Goal: Task Accomplishment & Management: Use online tool/utility

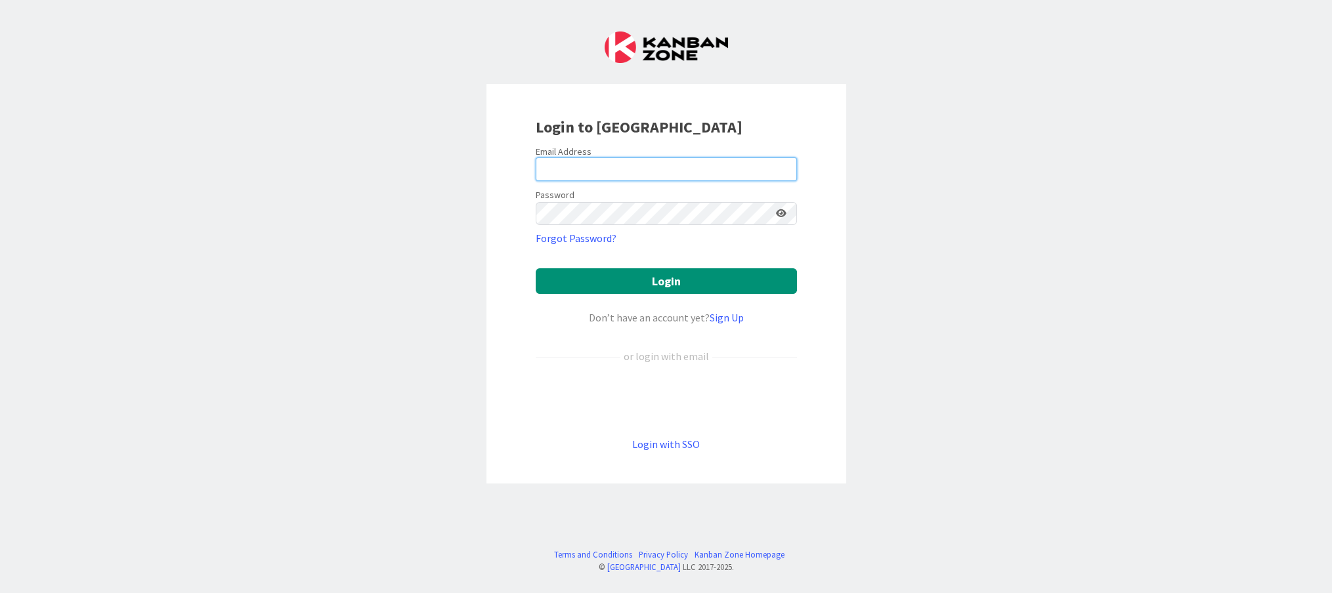
click at [577, 170] on input "email" at bounding box center [666, 170] width 261 height 24
click at [536, 268] on button "Login" at bounding box center [666, 281] width 261 height 26
click at [684, 174] on input "jufer9" at bounding box center [666, 170] width 261 height 24
click at [665, 246] on form "Email Address jufer9 Password Forgot Password? Login Don’t have an account yet?…" at bounding box center [666, 299] width 261 height 307
click at [584, 169] on input "jufer9" at bounding box center [666, 170] width 261 height 24
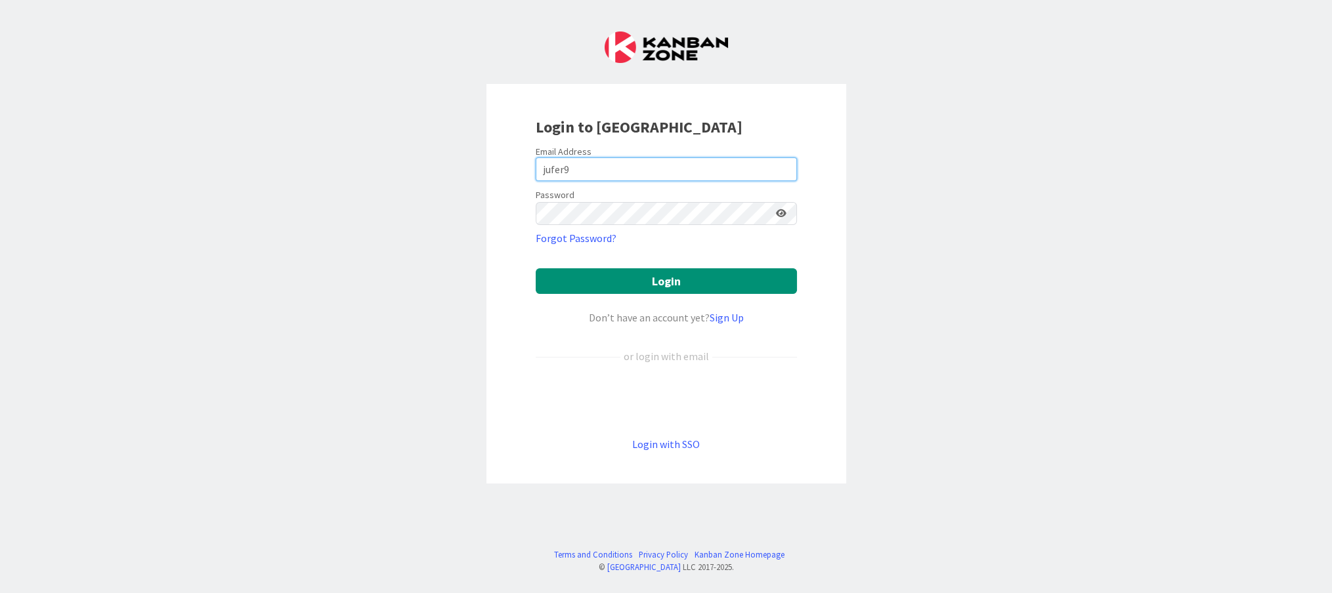
click at [0, 593] on com-1password-button at bounding box center [0, 593] width 0 height 0
type input "jufer94$camapourmoi"
click at [536, 268] on button "Login" at bounding box center [666, 281] width 261 height 26
drag, startPoint x: 675, startPoint y: 171, endPoint x: 505, endPoint y: 165, distance: 170.1
click at [505, 165] on div "Login to [GEOGRAPHIC_DATA] Email Address jufer94$camapourmoi Password Forgot Pa…" at bounding box center [666, 284] width 360 height 400
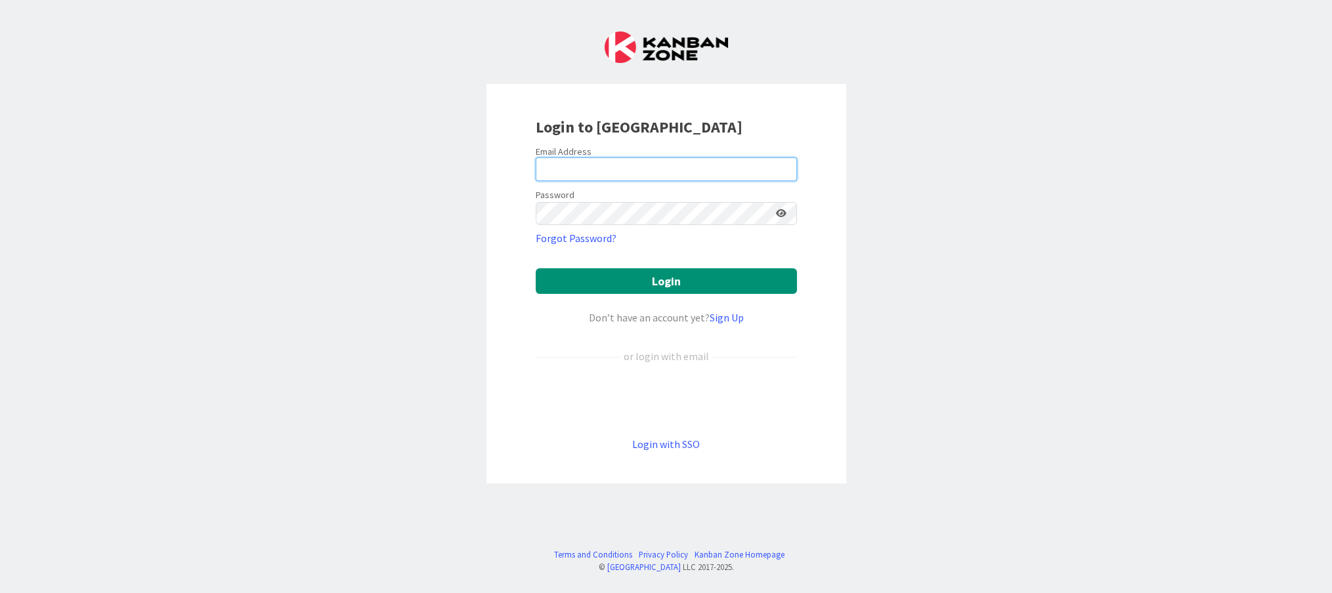
click at [0, 593] on com-1password-button at bounding box center [0, 593] width 0 height 0
click at [587, 166] on input "email" at bounding box center [666, 170] width 261 height 24
click at [502, 207] on div "Login to [GEOGRAPHIC_DATA] Email Address Password Forgot Password? Login Don’t …" at bounding box center [666, 284] width 360 height 400
type input "[PERSON_NAME][EMAIL_ADDRESS][PERSON_NAME][DOMAIN_NAME]"
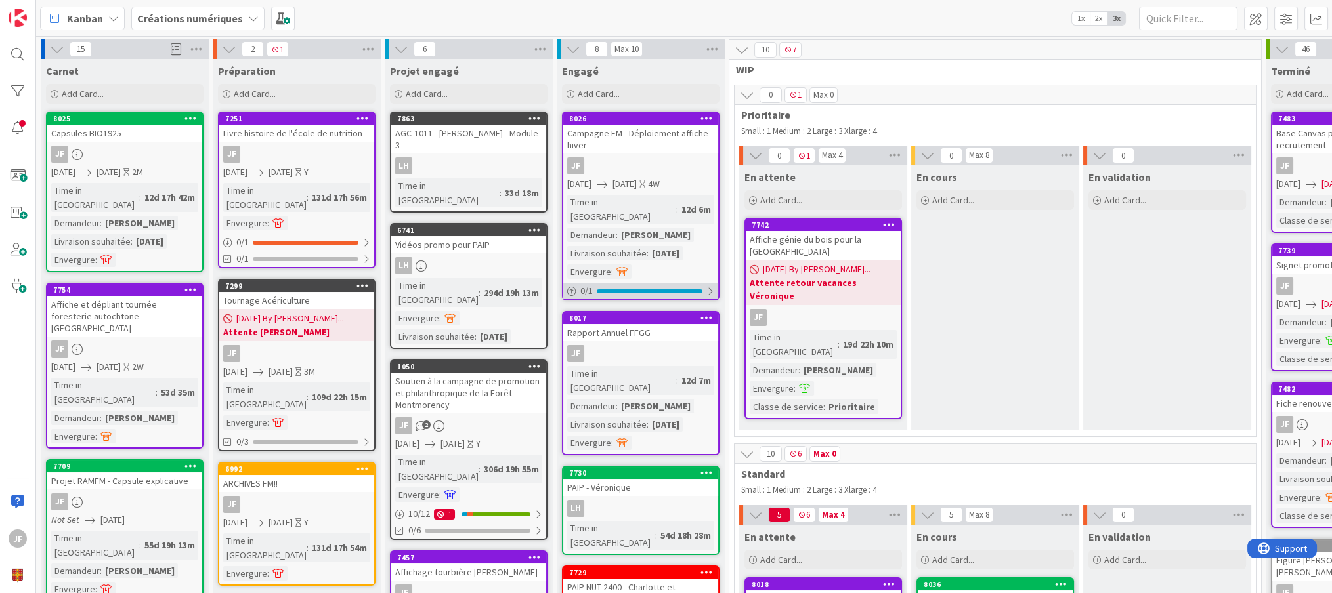
click at [625, 280] on div "15 Carnet Add Card... 8025 Capsules BIO1925 JF [DATE] [DATE] 2M Time in Column …" at bounding box center [684, 314] width 1296 height 557
click at [7, 86] on div at bounding box center [18, 91] width 26 height 26
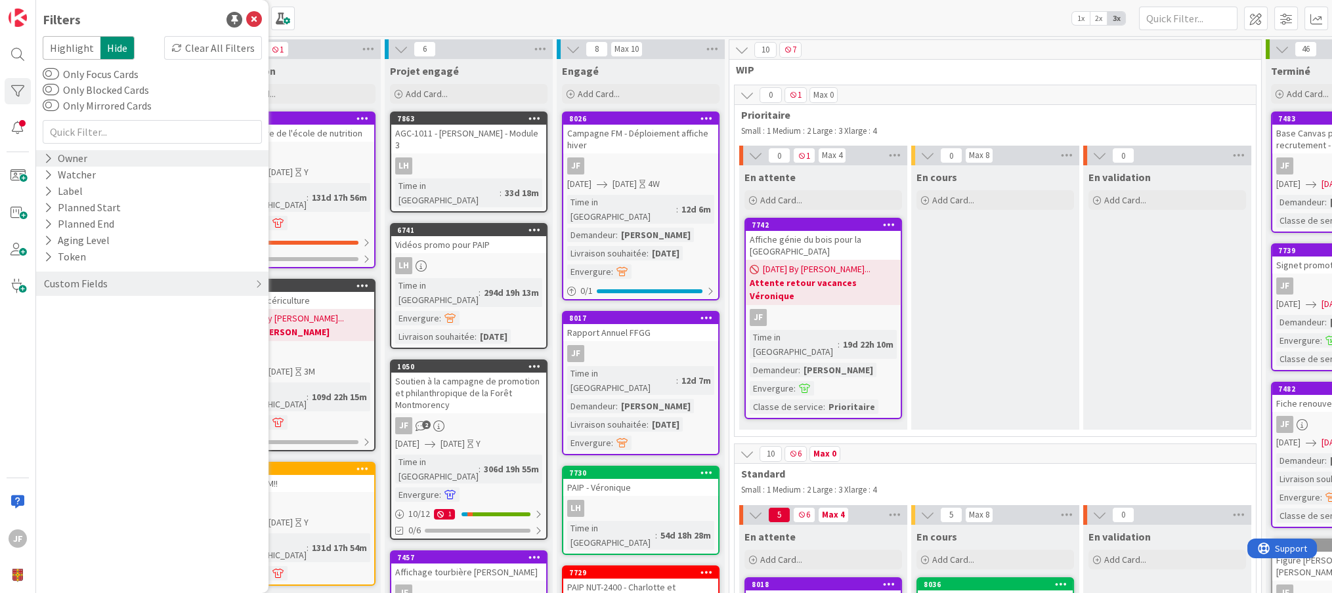
click at [121, 160] on div "Owner" at bounding box center [152, 158] width 232 height 16
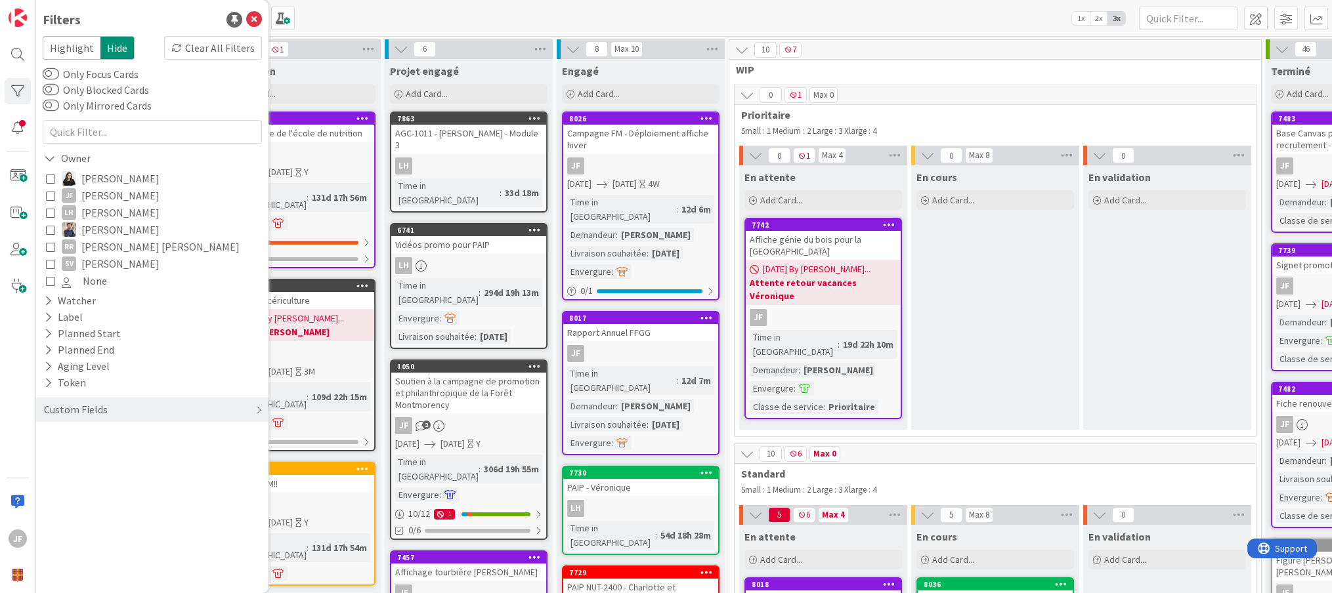
click at [43, 194] on div "[PERSON_NAME] JF [PERSON_NAME] LH [PERSON_NAME] RR Rindra Ny [PERSON_NAME] SV […" at bounding box center [152, 230] width 219 height 126
click at [51, 192] on icon at bounding box center [50, 195] width 9 height 9
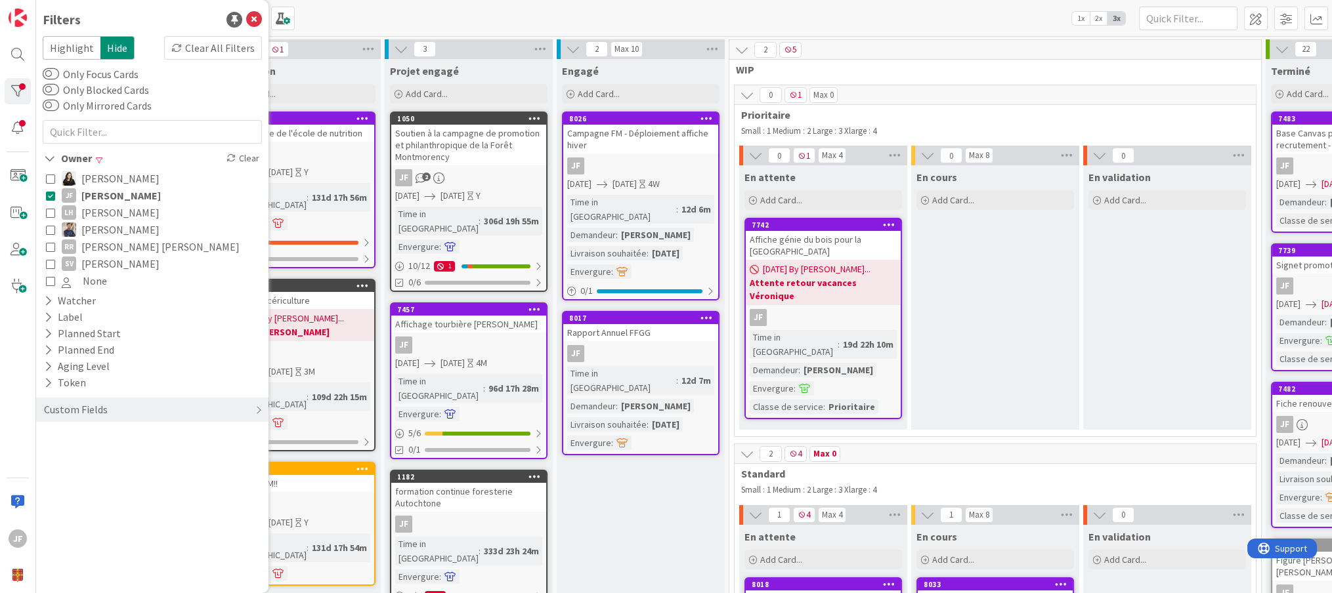
click at [55, 278] on button "None" at bounding box center [152, 280] width 213 height 17
click at [255, 12] on icon at bounding box center [254, 20] width 16 height 16
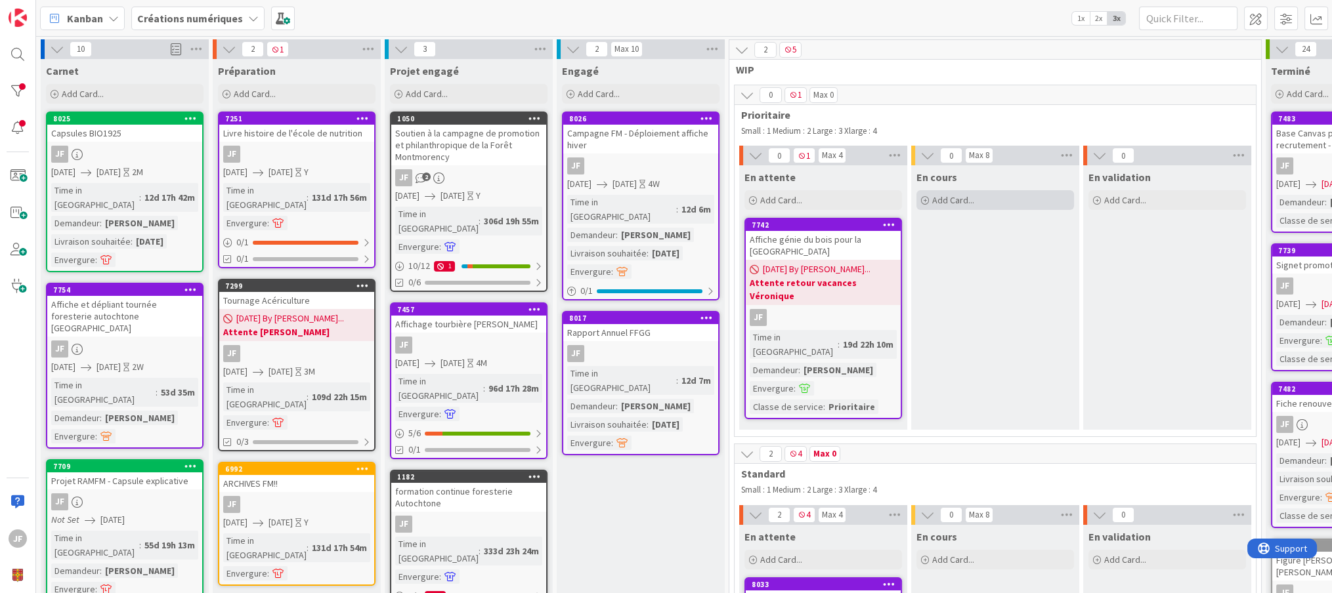
click at [973, 205] on span "Add Card..." at bounding box center [953, 200] width 42 height 12
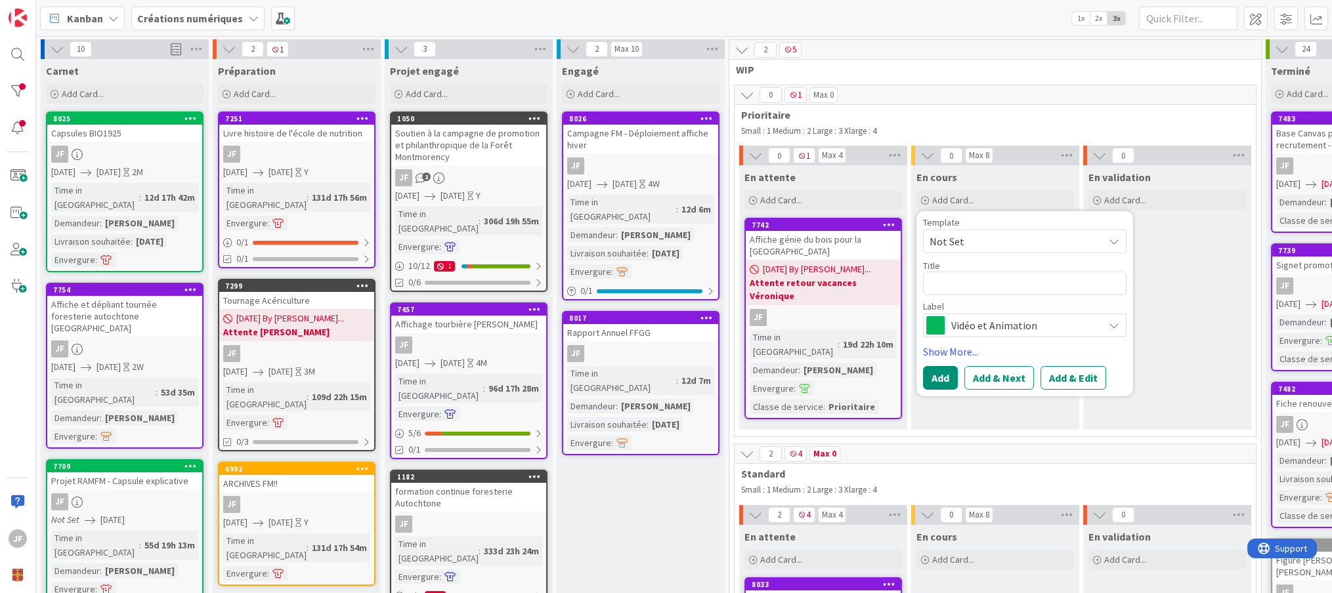
click at [1029, 327] on span "Vidéo et Animation" at bounding box center [1024, 325] width 146 height 18
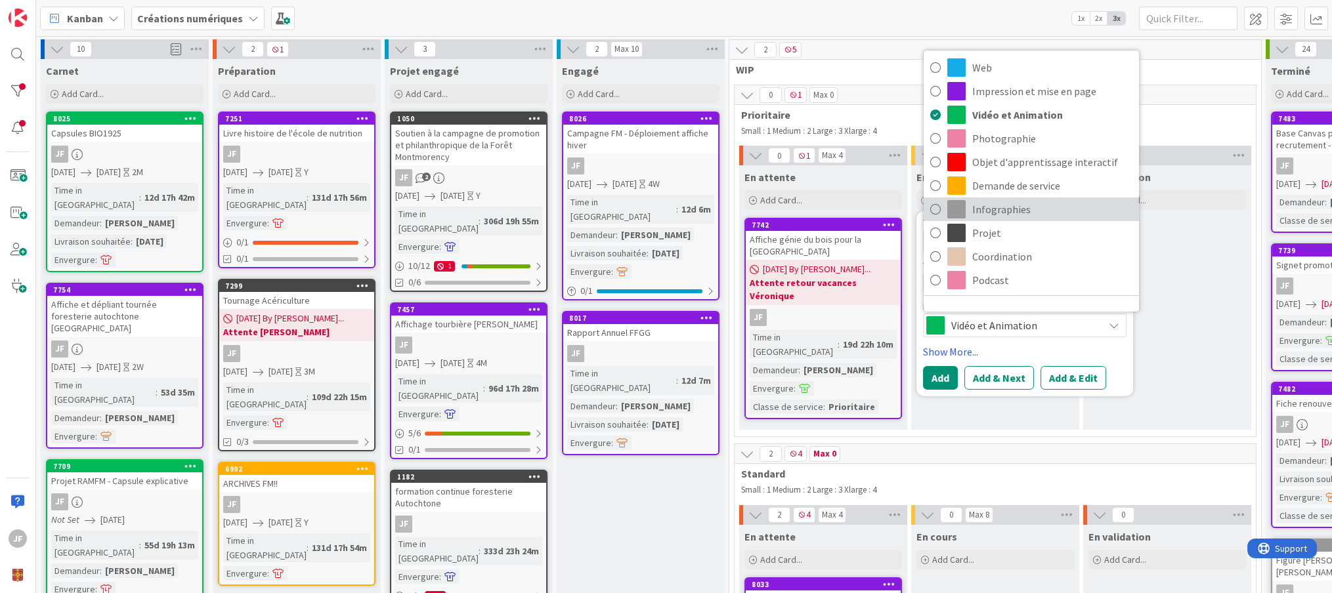
click at [1004, 208] on span "Infographies" at bounding box center [1052, 210] width 160 height 20
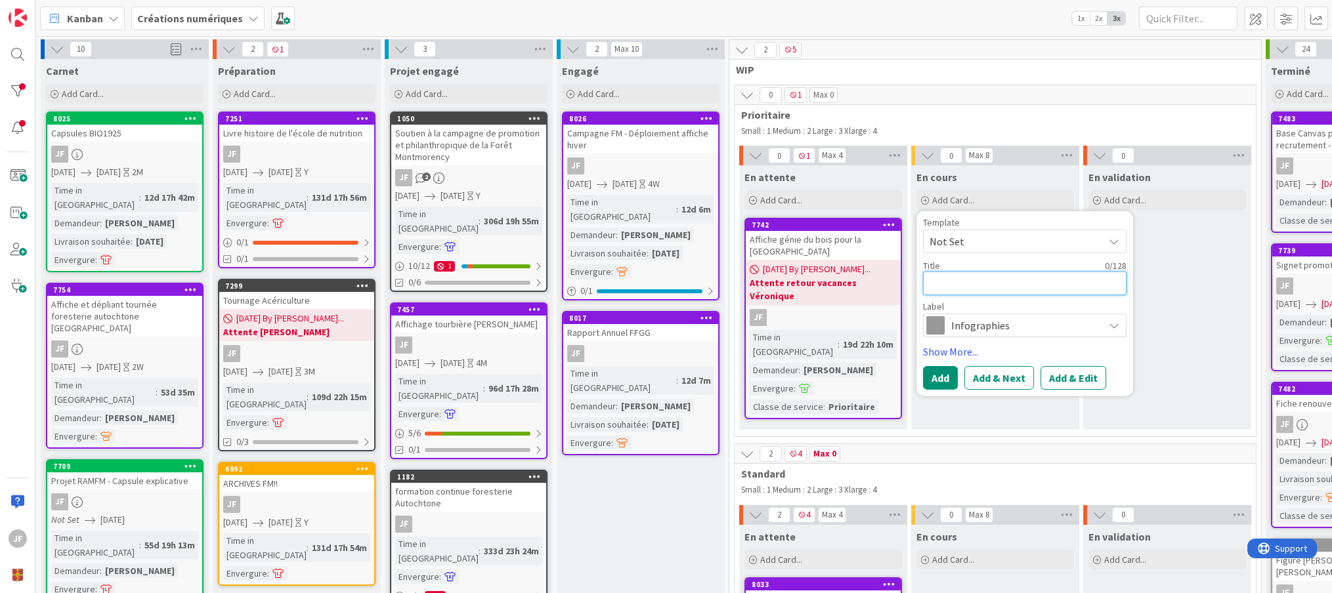
click at [958, 287] on textarea at bounding box center [1024, 284] width 203 height 24
type textarea "x"
type textarea "T"
type textarea "x"
type textarea "Ti"
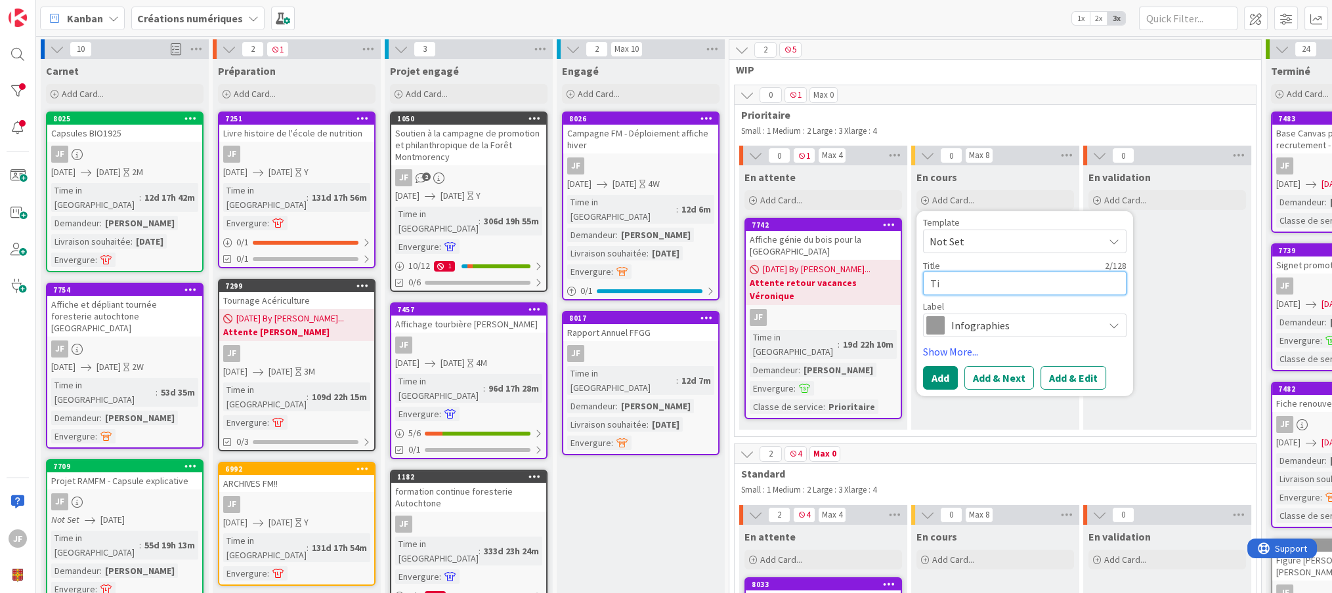
type textarea "x"
type textarea "Tit"
type textarea "x"
type textarea "Ti"
type textarea "x"
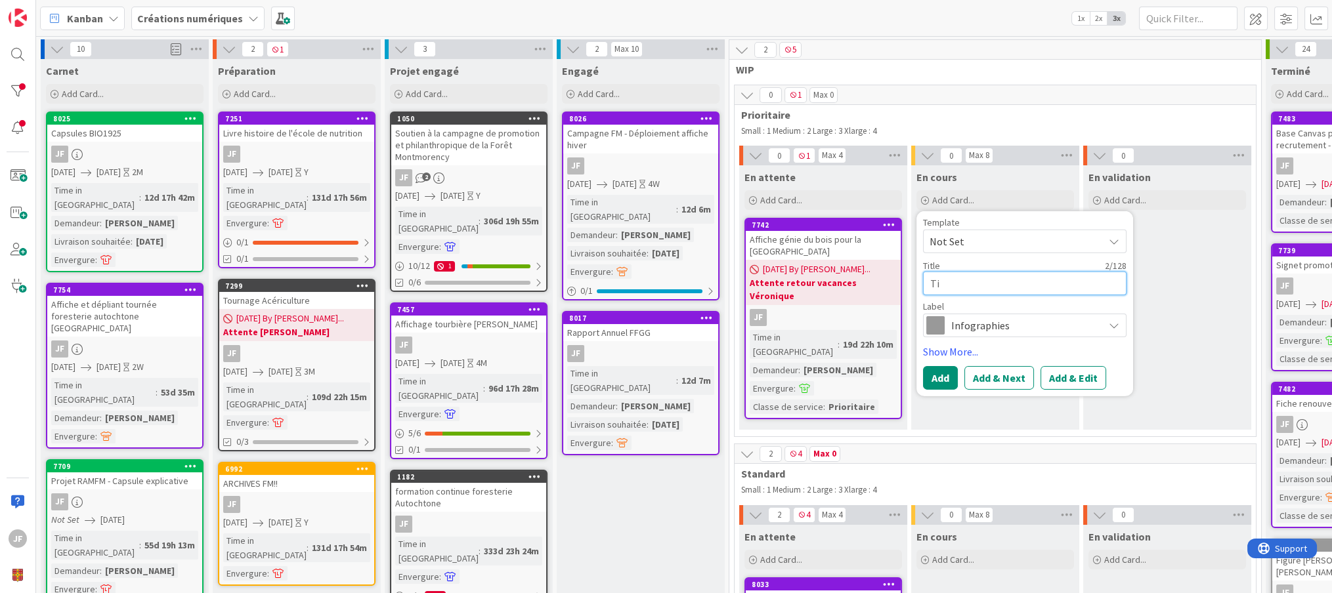
type textarea "Tir"
type textarea "x"
type textarea "Tire"
type textarea "x"
type textarea "Tire-"
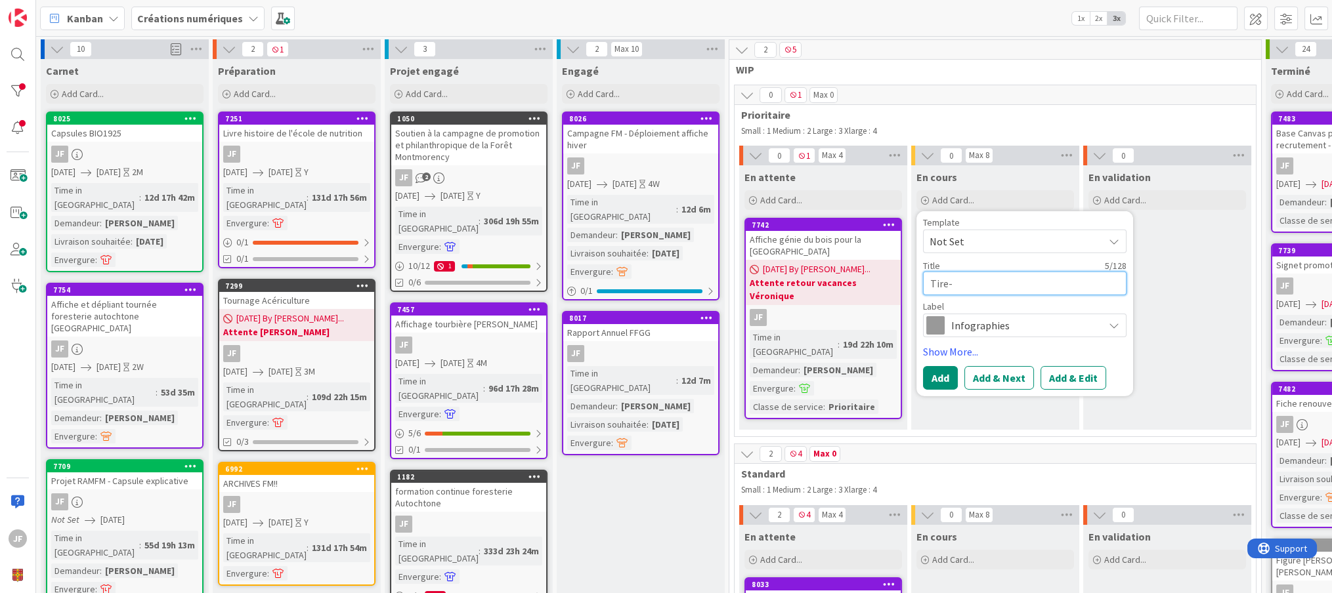
type textarea "x"
type textarea "Tire-t"
type textarea "x"
type textarea "Tire-to"
type textarea "x"
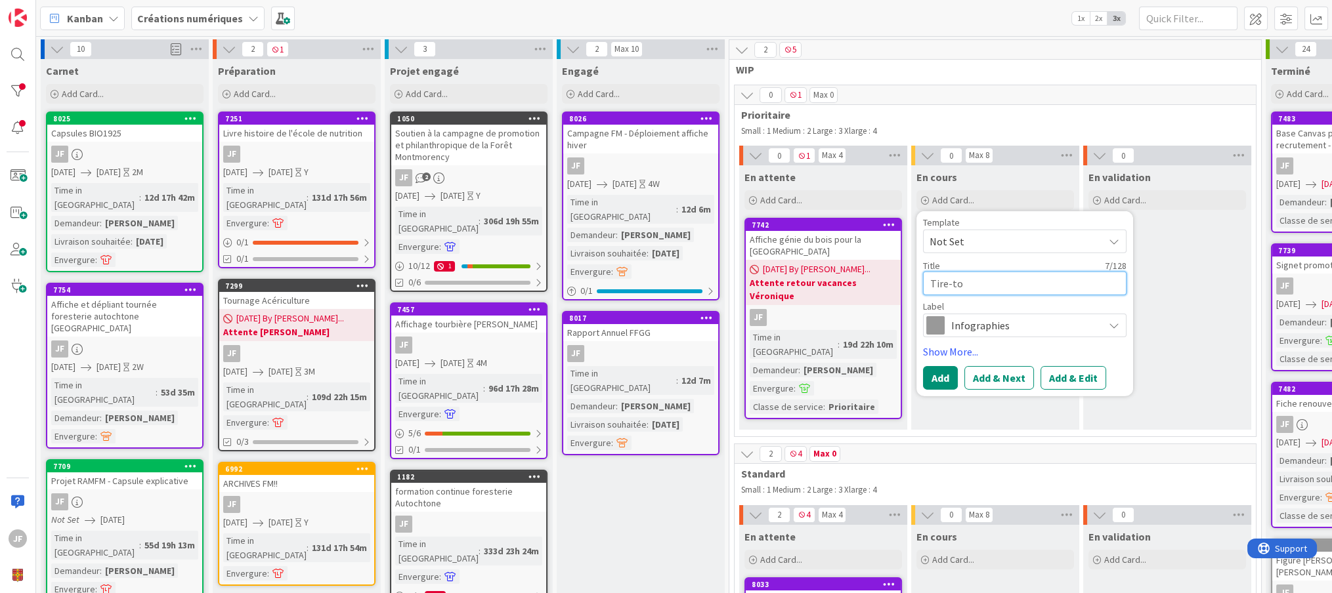
type textarea "Tire-toi"
type textarea "x"
type textarea "Tire-toi"
type textarea "x"
type textarea "Tire-toi u"
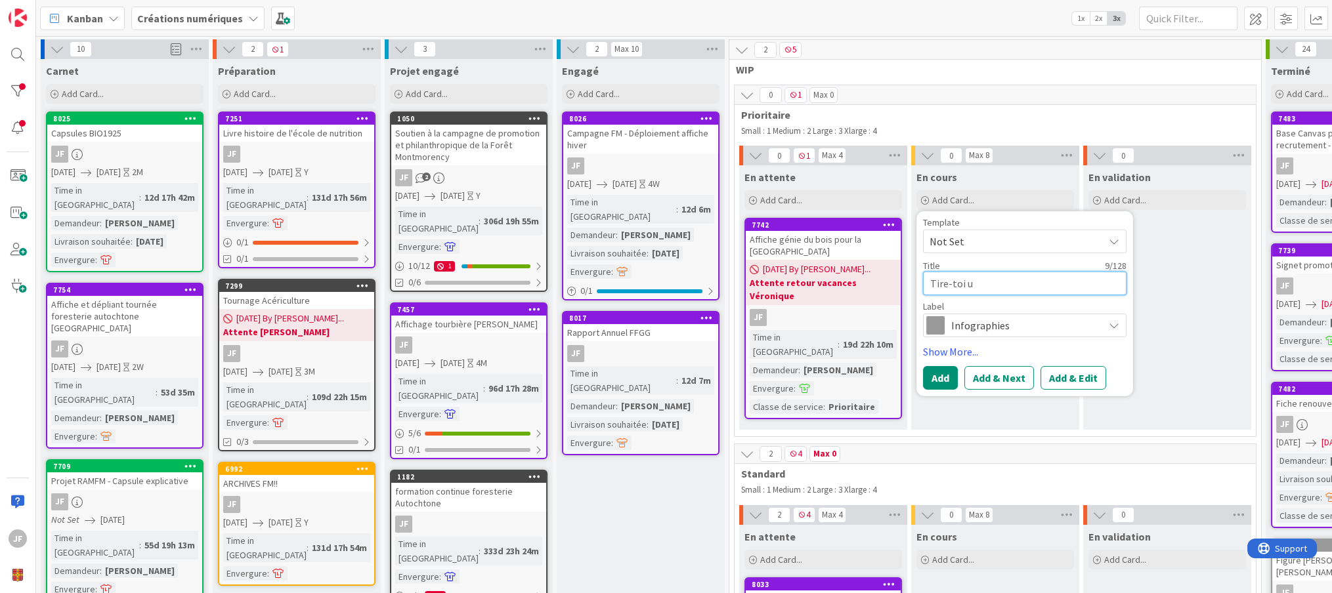
type textarea "x"
type textarea "Tire-toi un"
type textarea "x"
type textarea "Tire-toi une"
type textarea "x"
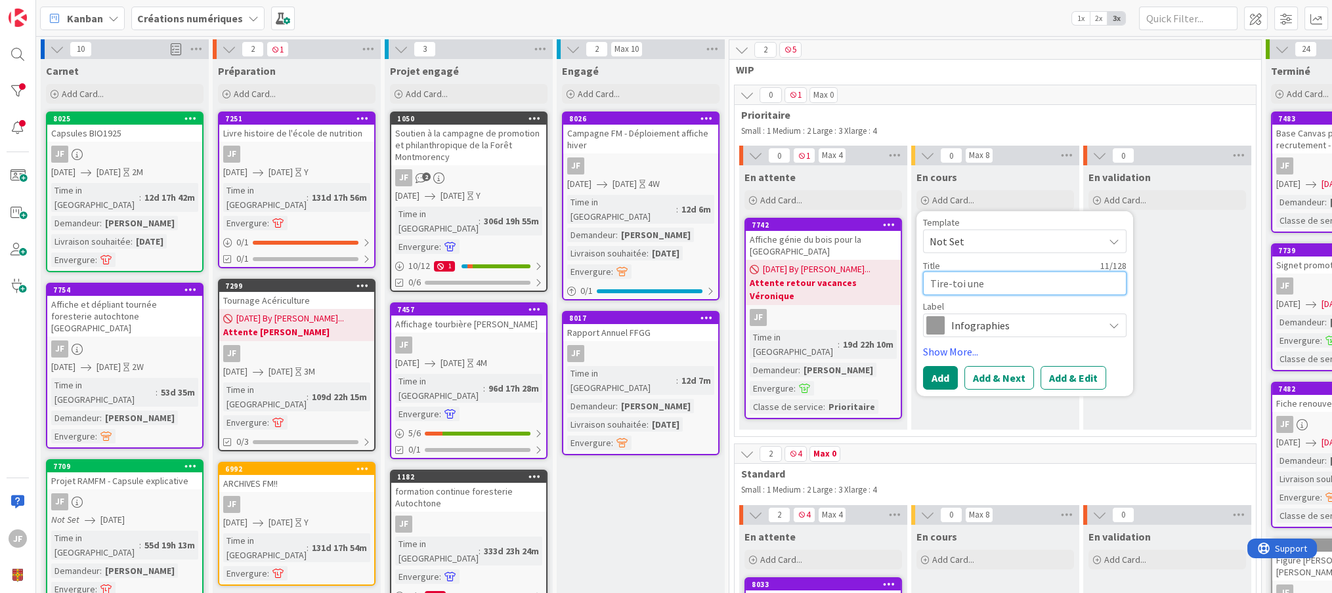
type textarea "Tire-toi une"
type textarea "x"
type textarea "Tire-toi une b"
type textarea "x"
type textarea "Tire-toi une bu"
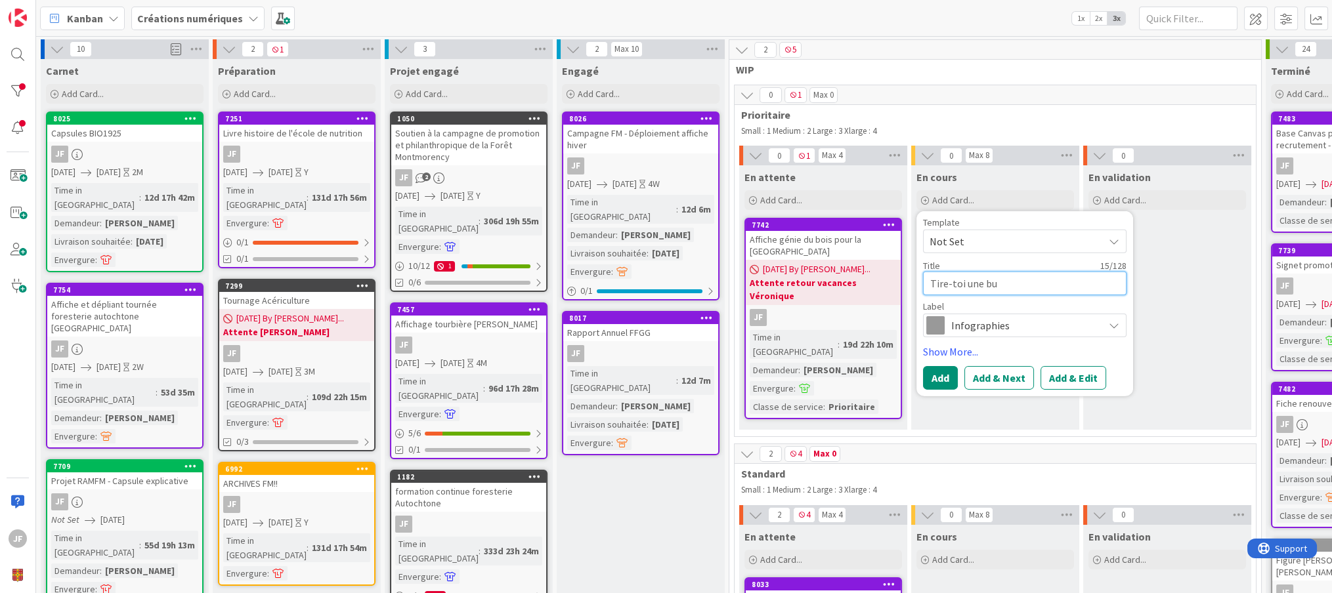
type textarea "x"
type textarea "Tire-toi une buc"
type textarea "x"
type textarea "Tire-toi une buch"
type textarea "x"
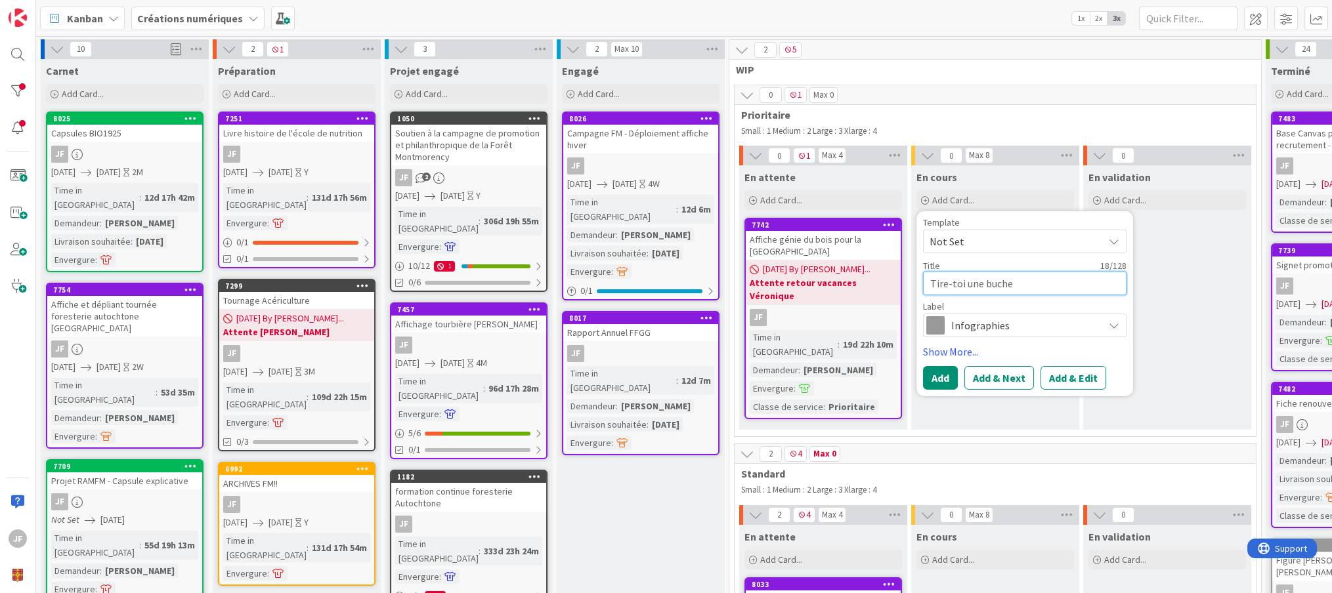
type textarea "Tire-toi une buche"
click at [1168, 280] on div "En validation Add Card..." at bounding box center [1167, 297] width 168 height 265
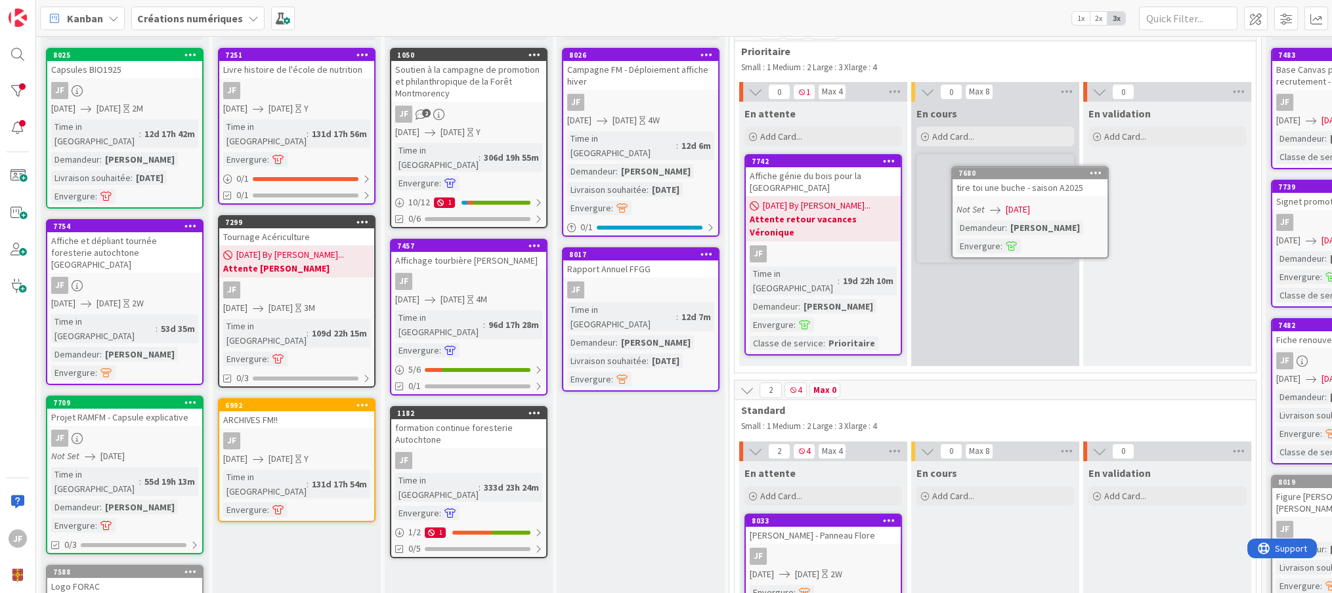
scroll to position [60, 0]
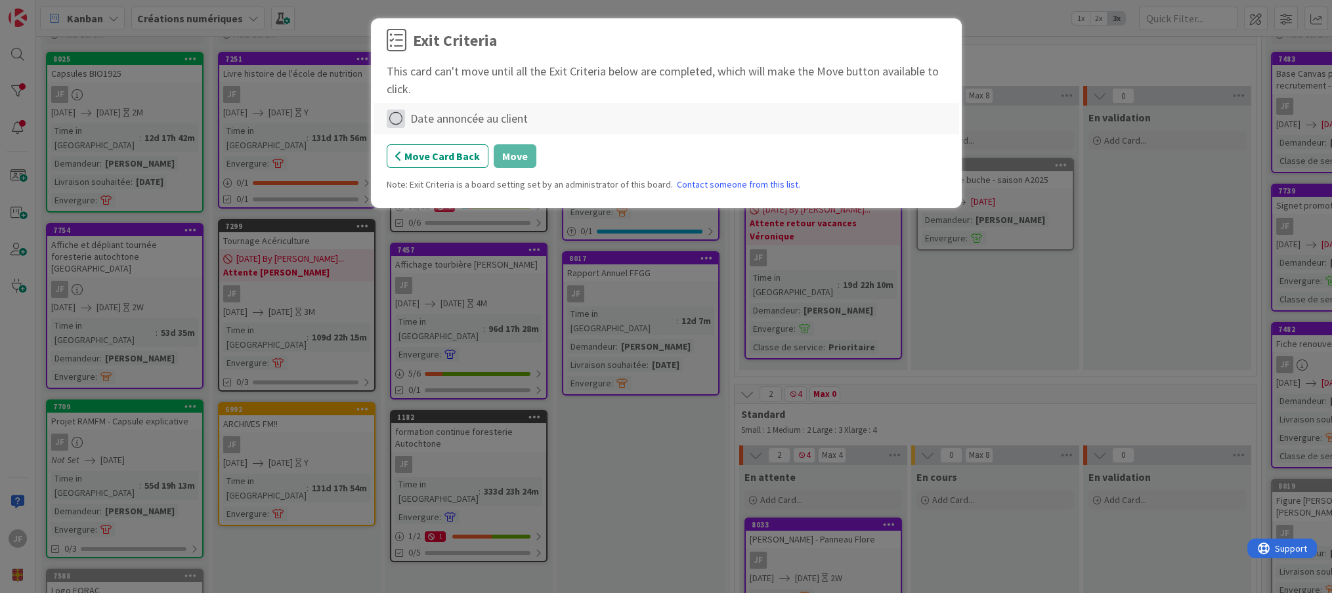
click at [391, 116] on icon at bounding box center [396, 119] width 18 height 18
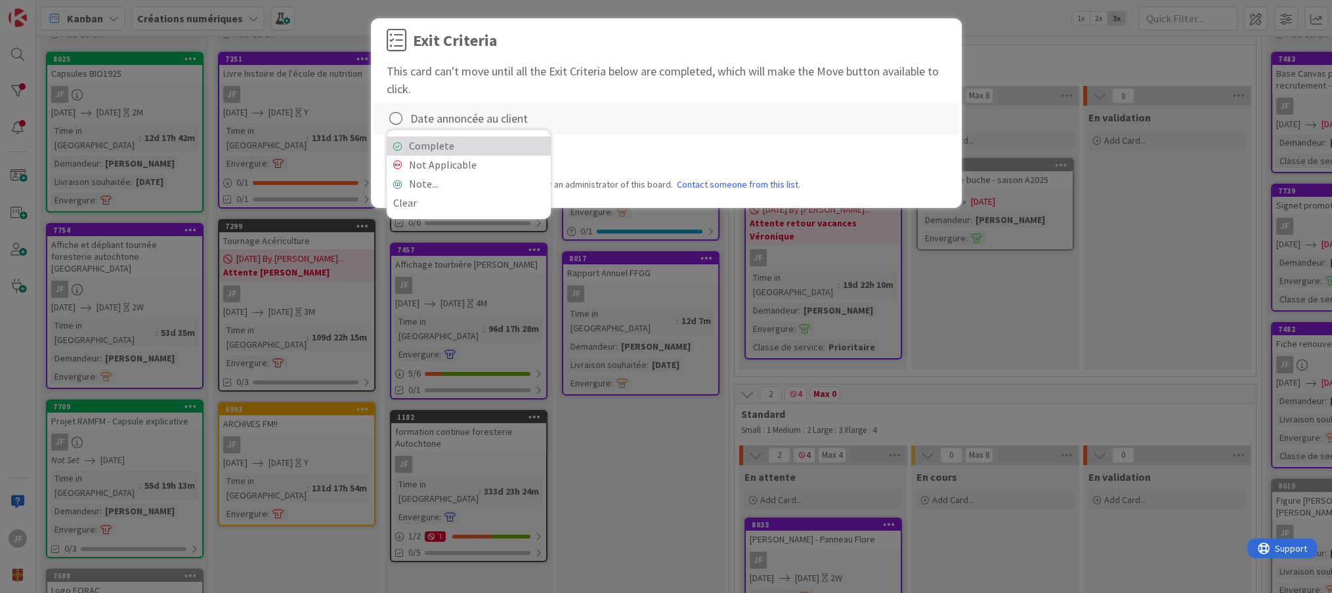
click at [446, 143] on link "Complete" at bounding box center [469, 146] width 164 height 19
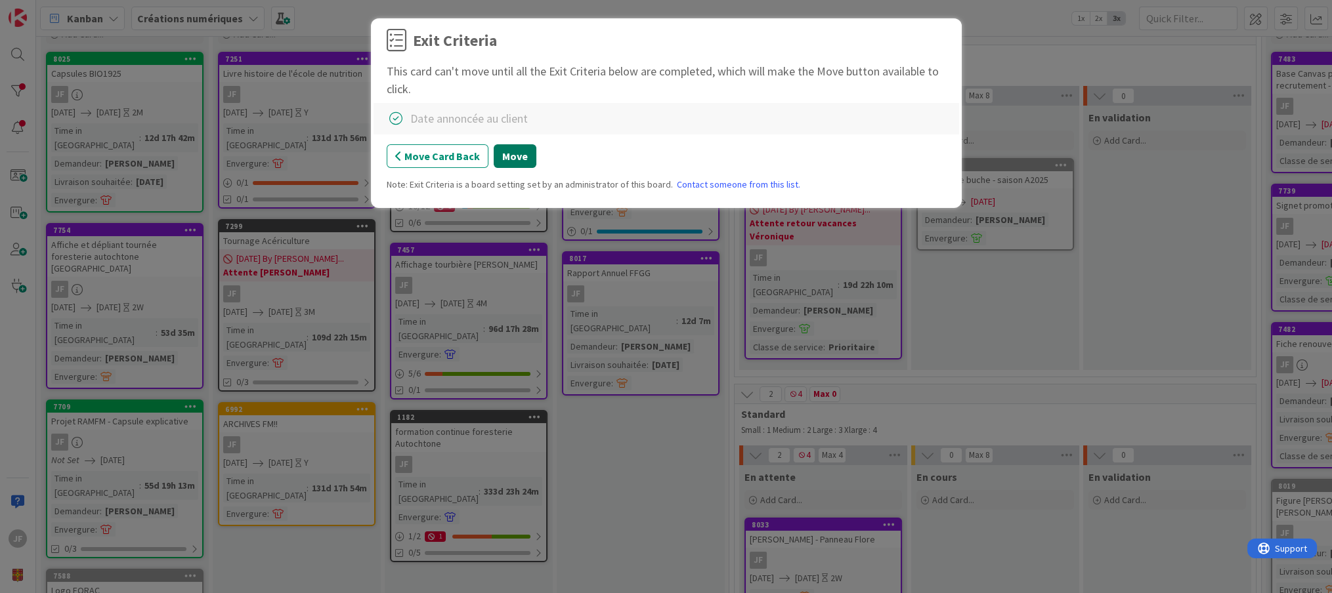
click at [522, 155] on button "Move" at bounding box center [515, 156] width 43 height 24
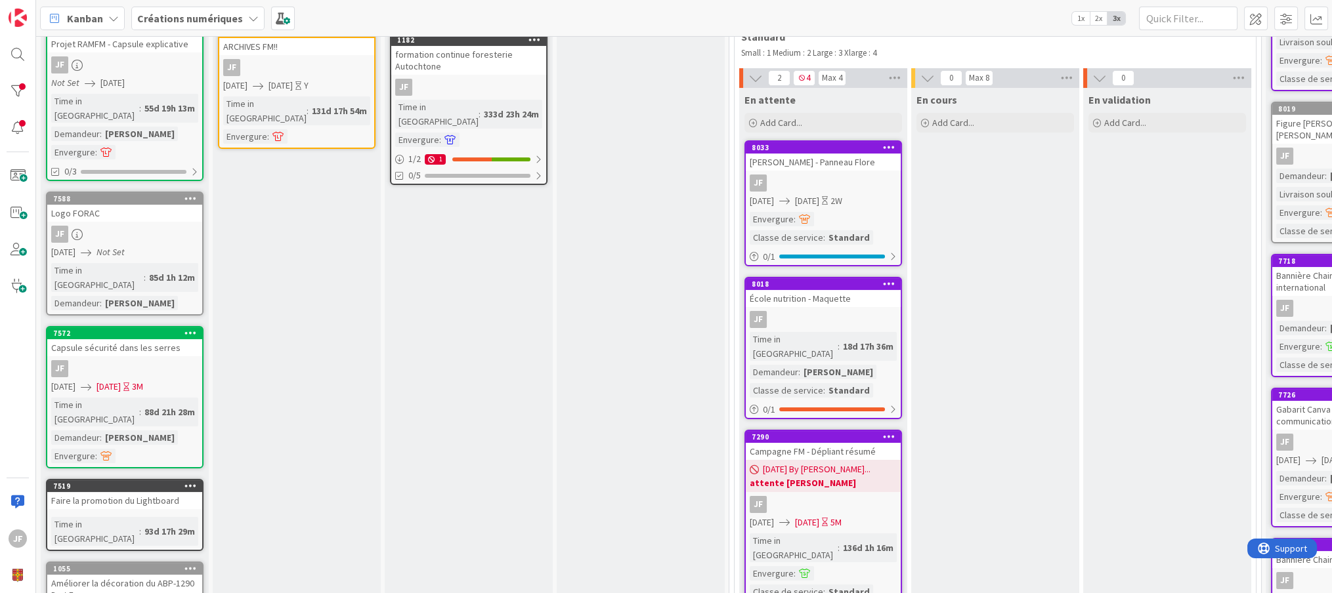
scroll to position [73, 0]
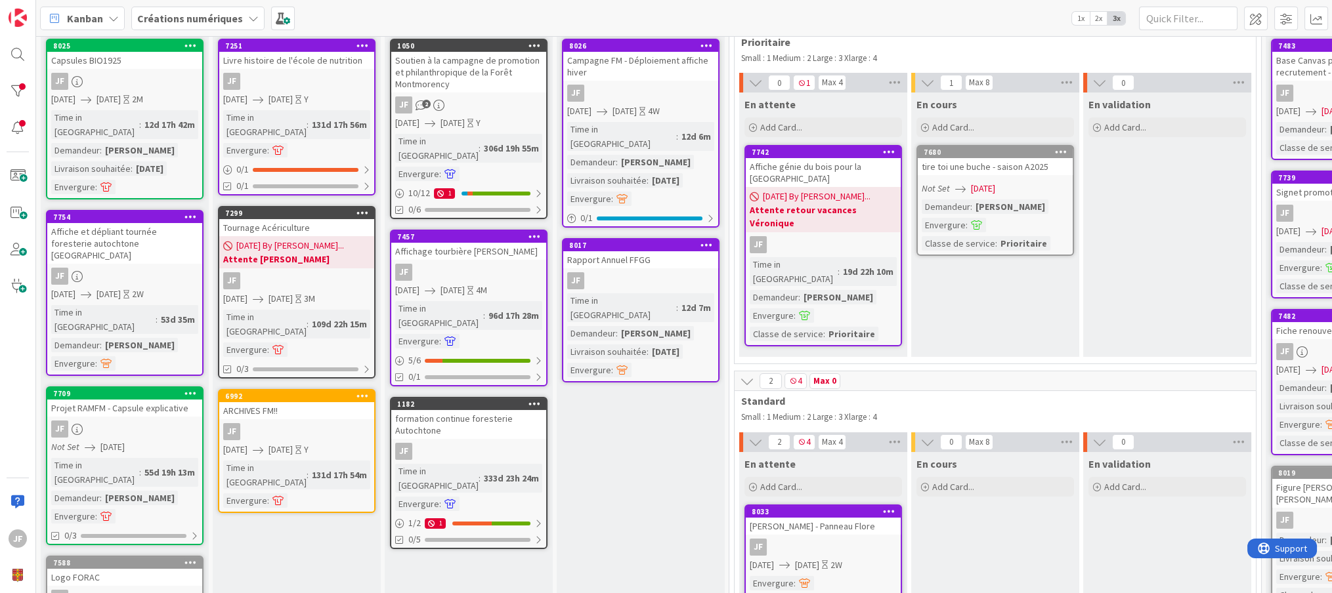
type textarea "x"
